Goal: Navigation & Orientation: Understand site structure

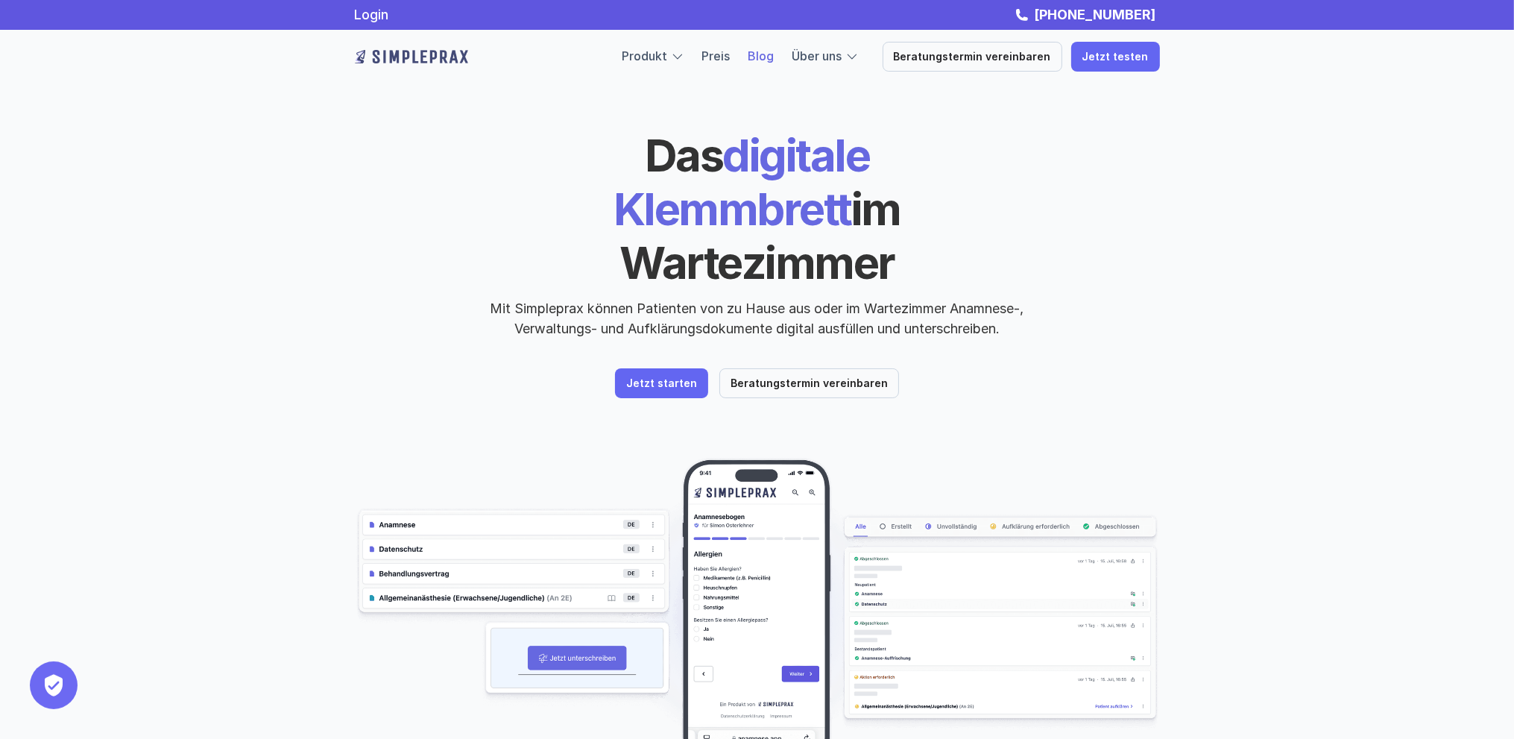
click at [762, 57] on link "Blog" at bounding box center [761, 55] width 26 height 15
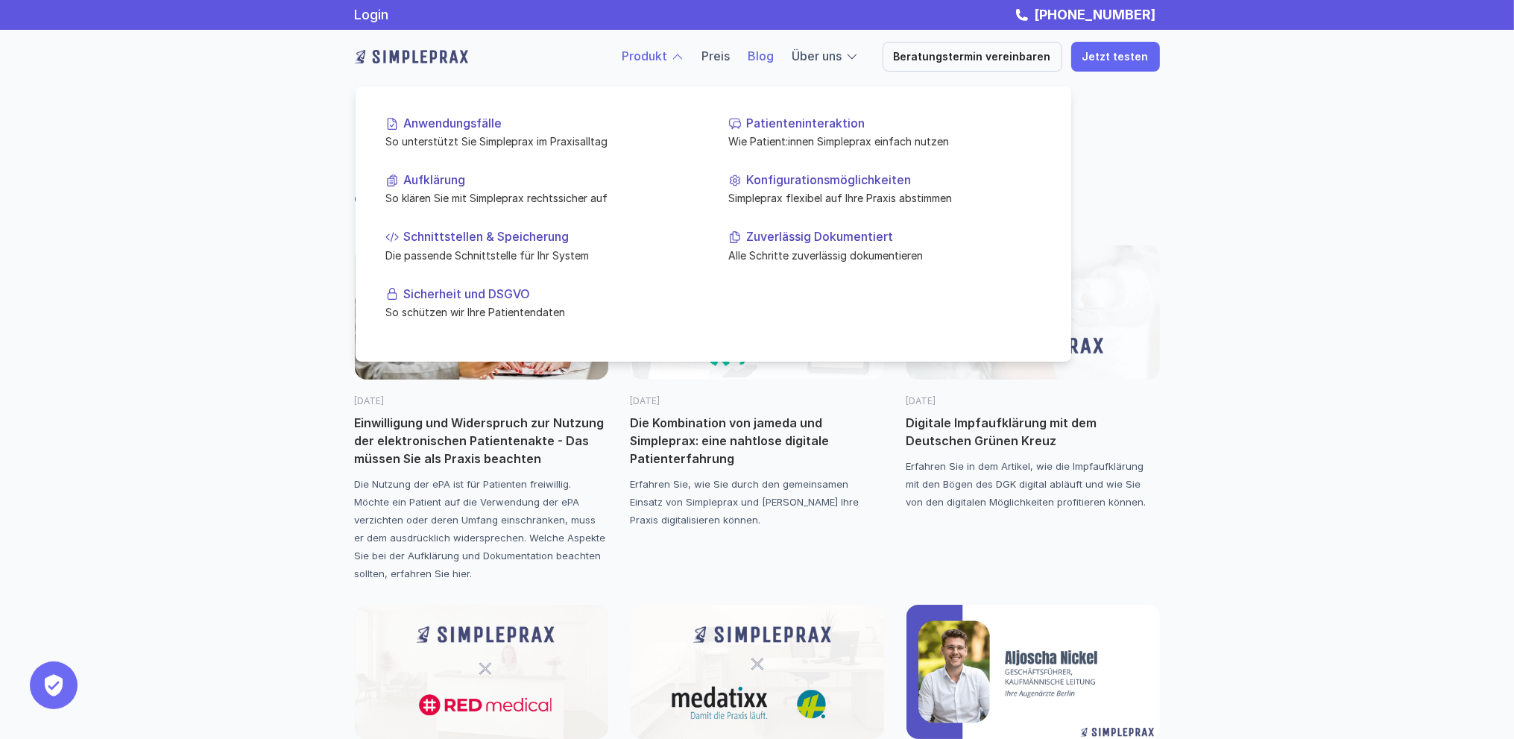
click at [668, 59] on link "Produkt" at bounding box center [644, 55] width 45 height 15
click at [450, 127] on p "Anwendungsfälle" at bounding box center [550, 123] width 295 height 14
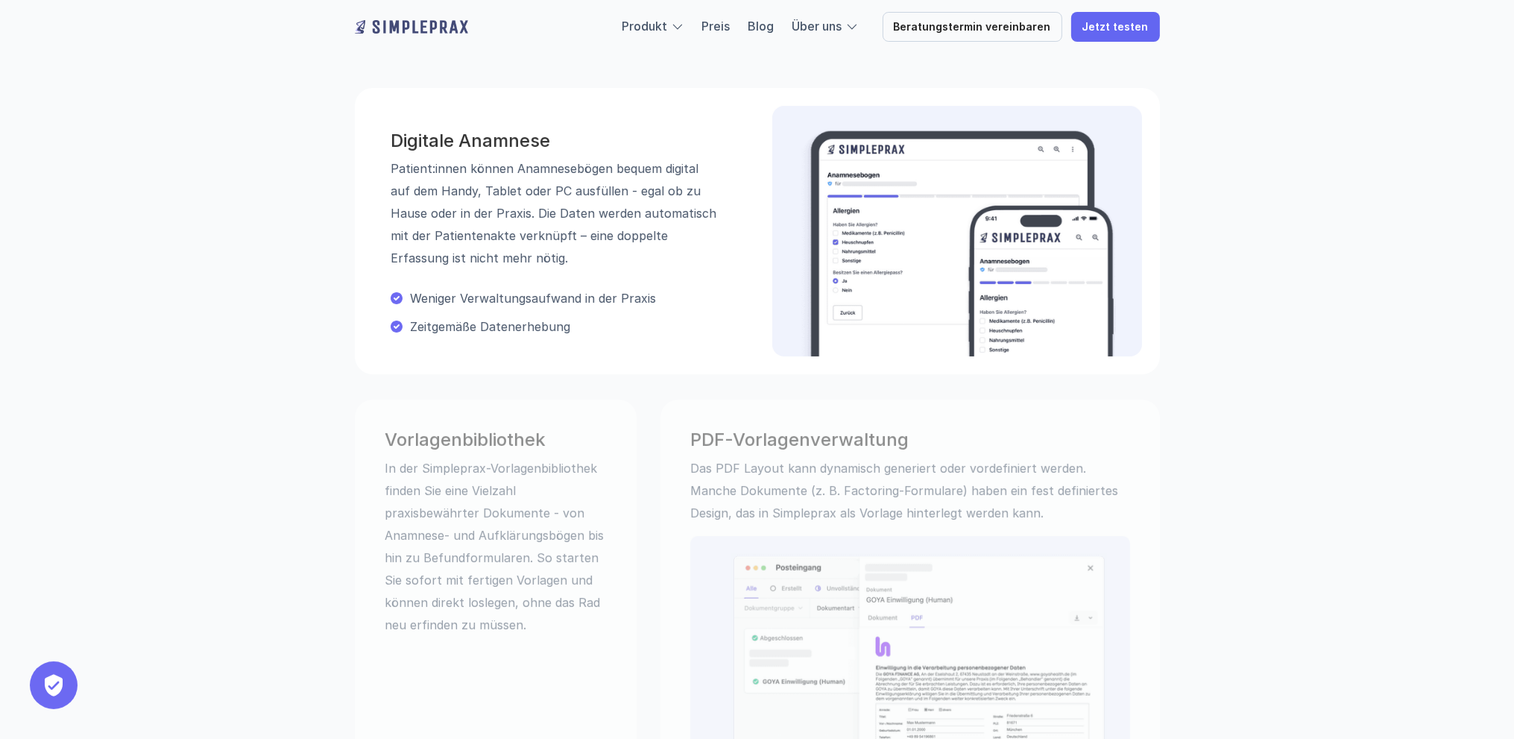
scroll to position [820, 0]
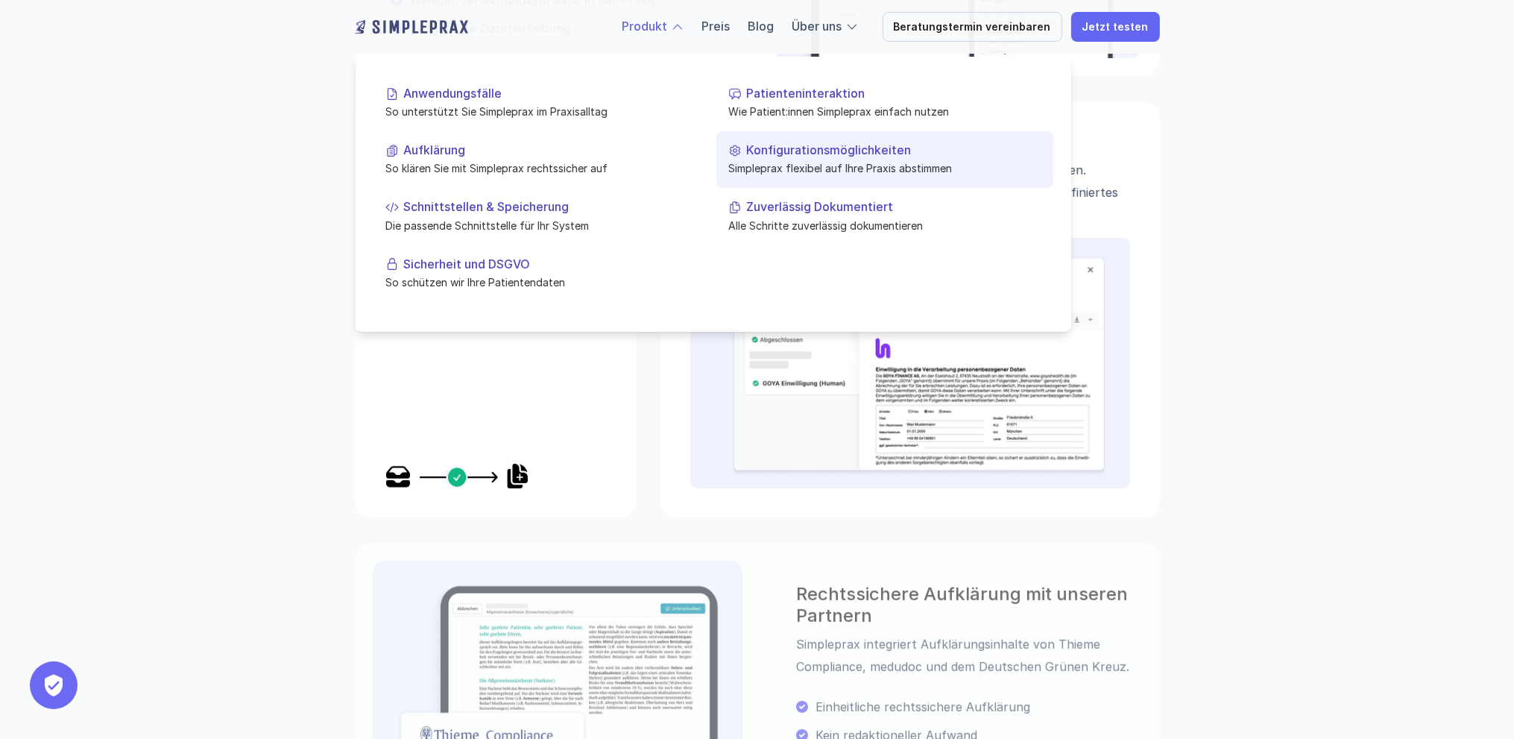
click at [754, 165] on p "Simpleprax flexibel auf Ihre Praxis abstimmen" at bounding box center [884, 168] width 313 height 16
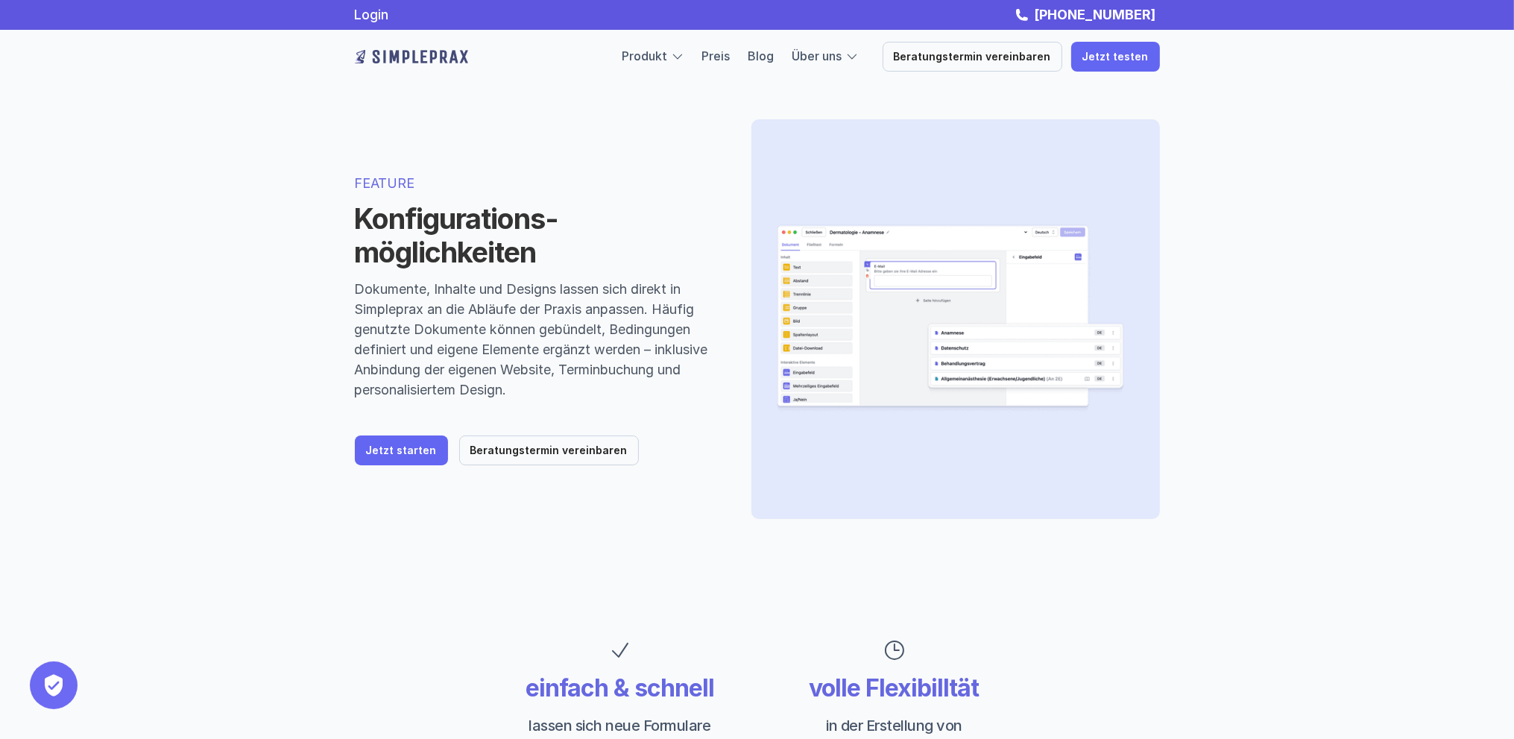
drag, startPoint x: 906, startPoint y: 536, endPoint x: 853, endPoint y: 98, distance: 441.5
click at [423, 63] on img at bounding box center [411, 57] width 113 height 24
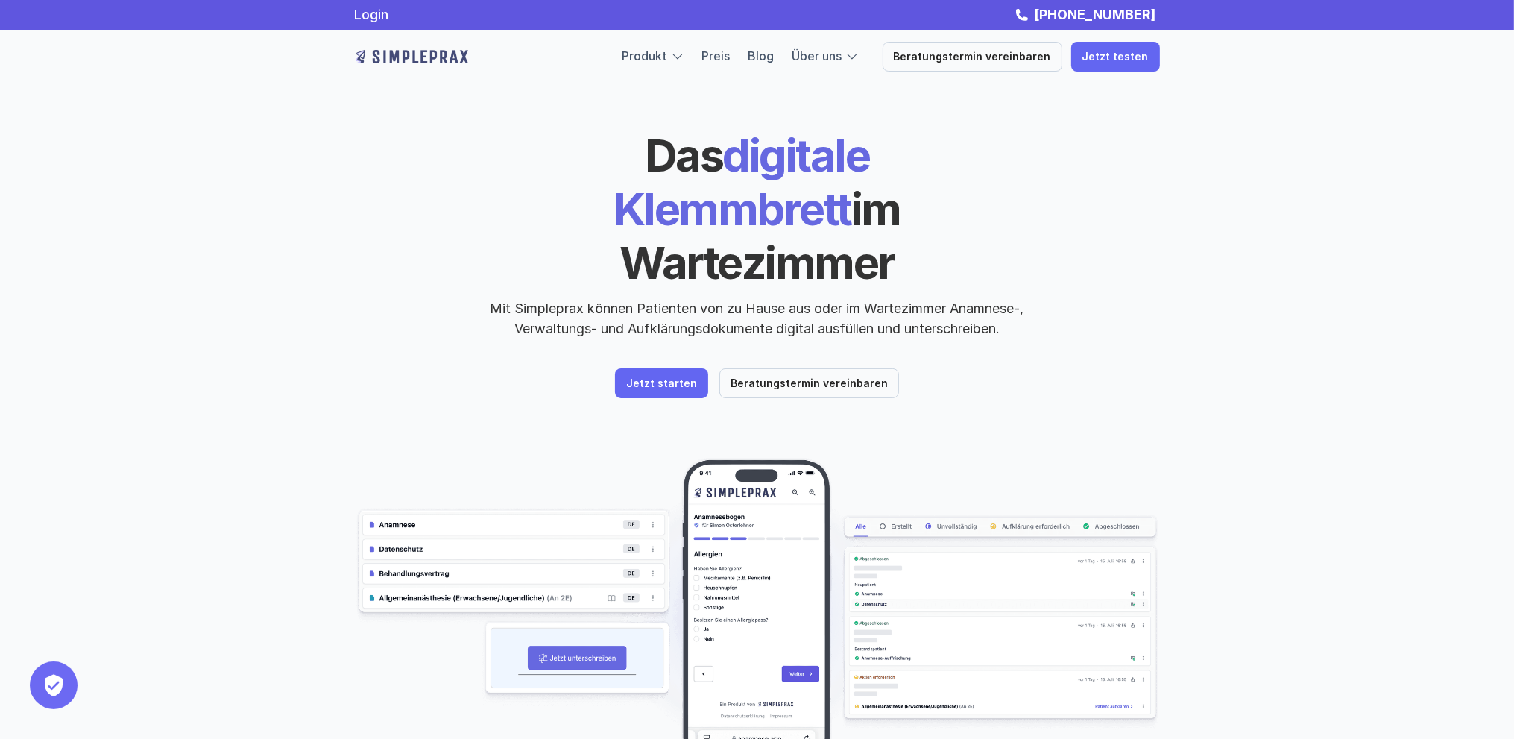
drag, startPoint x: 698, startPoint y: 578, endPoint x: 617, endPoint y: 33, distance: 550.8
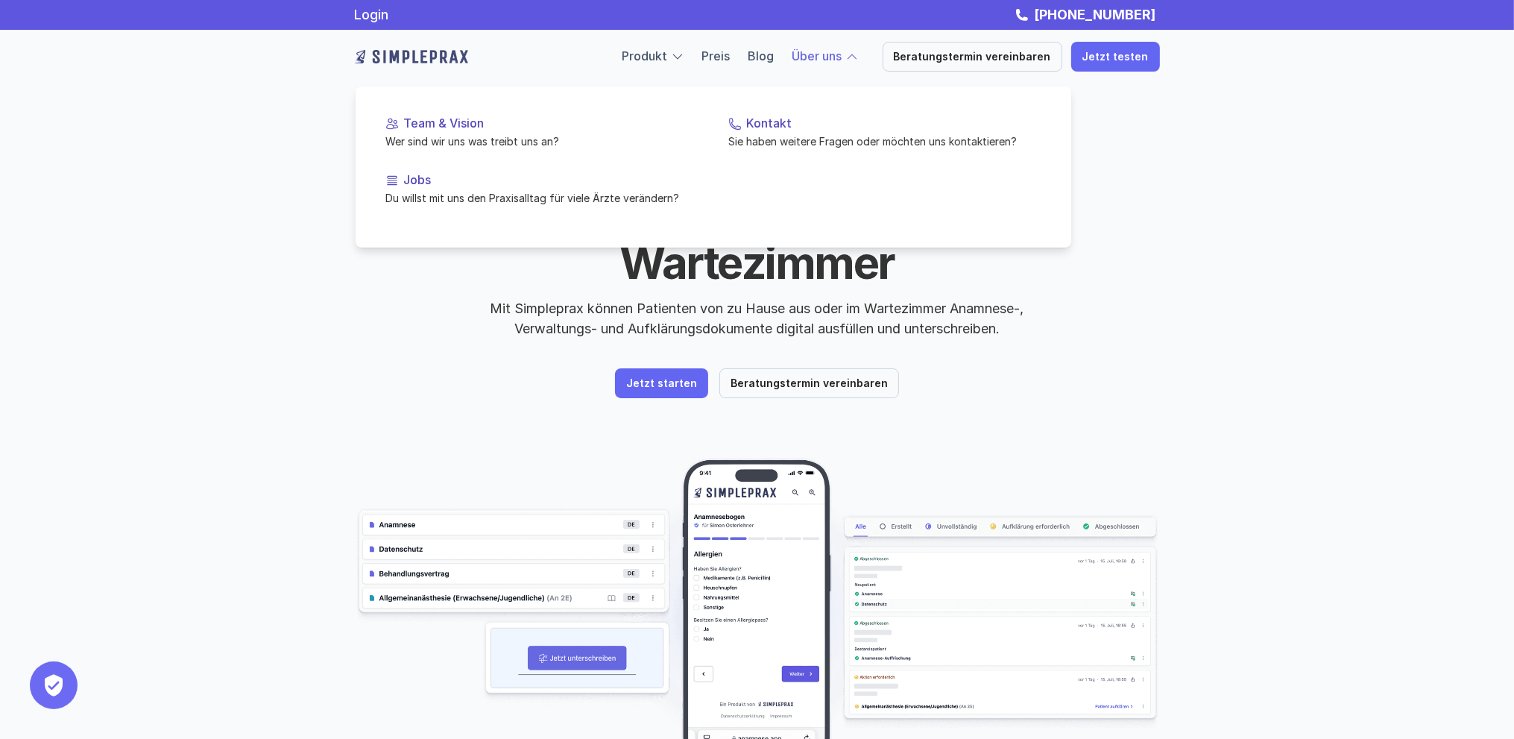
click at [859, 57] on div at bounding box center [851, 56] width 13 height 13
